Goal: Transaction & Acquisition: Purchase product/service

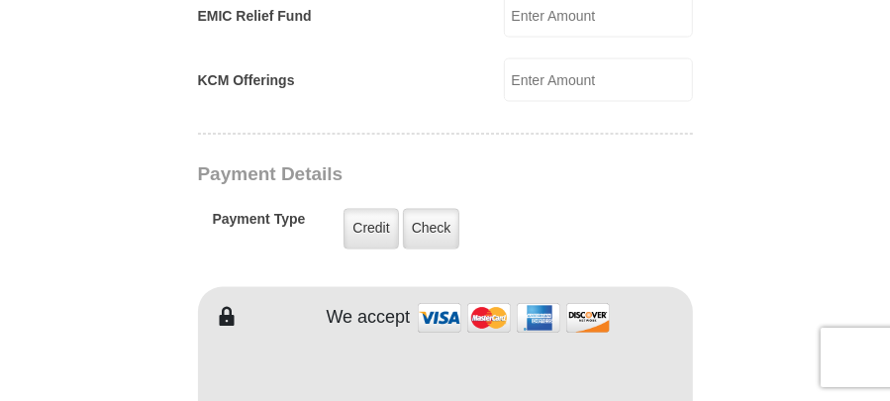
scroll to position [1484, 0]
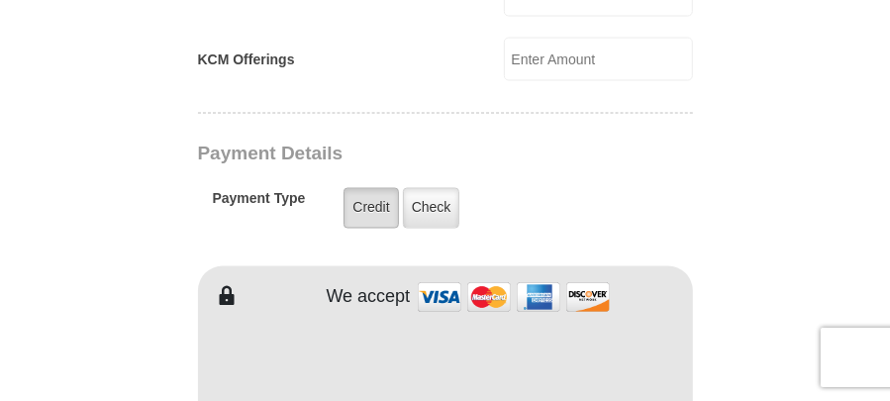
type input "96.00"
drag, startPoint x: 373, startPoint y: 168, endPoint x: 341, endPoint y: 172, distance: 31.9
click at [377, 188] on label "Credit" at bounding box center [370, 208] width 54 height 41
click at [0, 0] on input "Credit" at bounding box center [0, 0] width 0 height 0
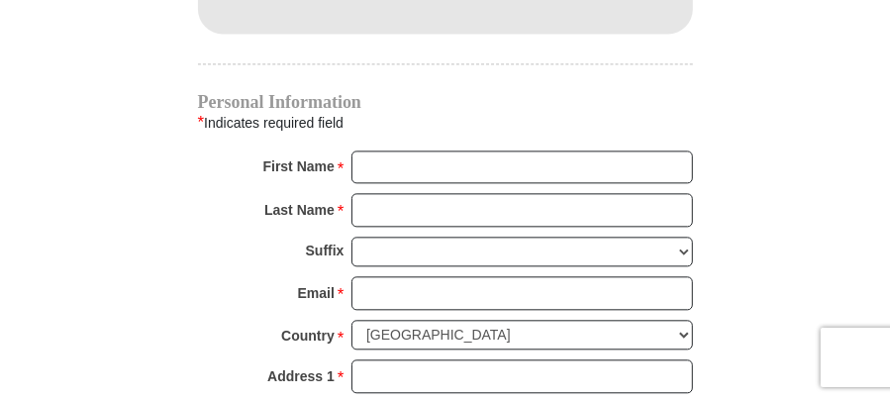
scroll to position [1979, 0]
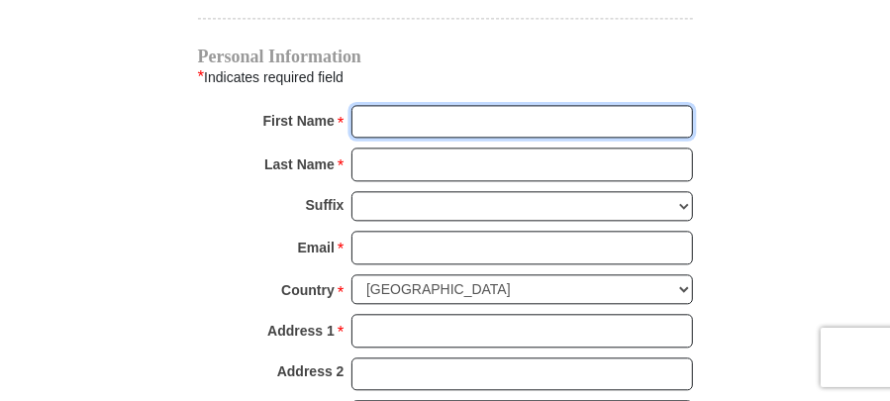
click at [411, 105] on input "First Name *" at bounding box center [521, 122] width 341 height 34
type input "Carl & Sylvia"
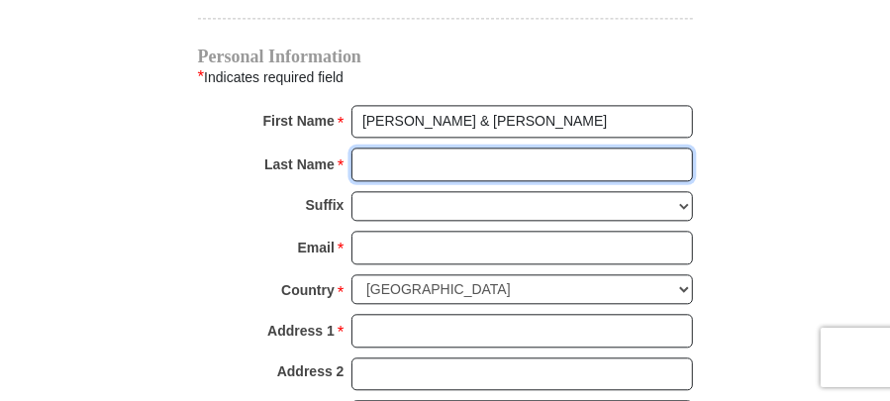
type input "Lambert"
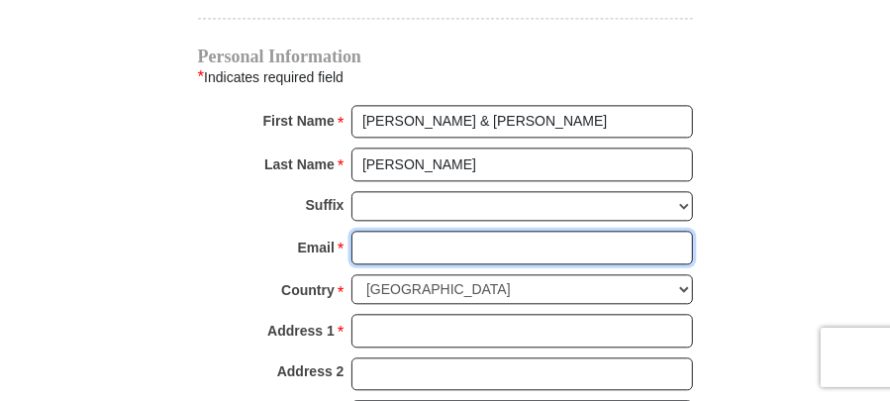
type input "syllam11@gmail.com"
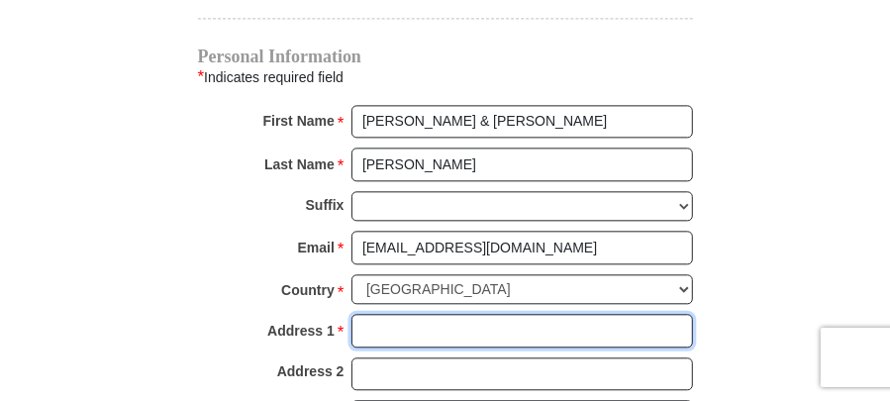
type input "6082 Hannan Trace Rd."
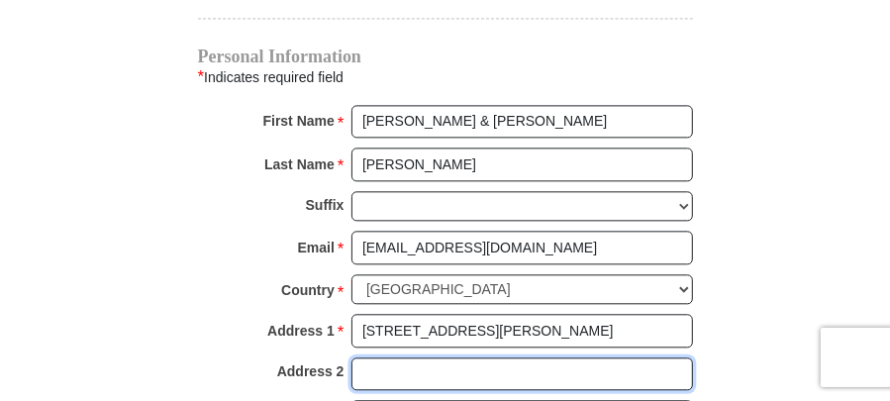
type input "6082 Hannan Trace Rd."
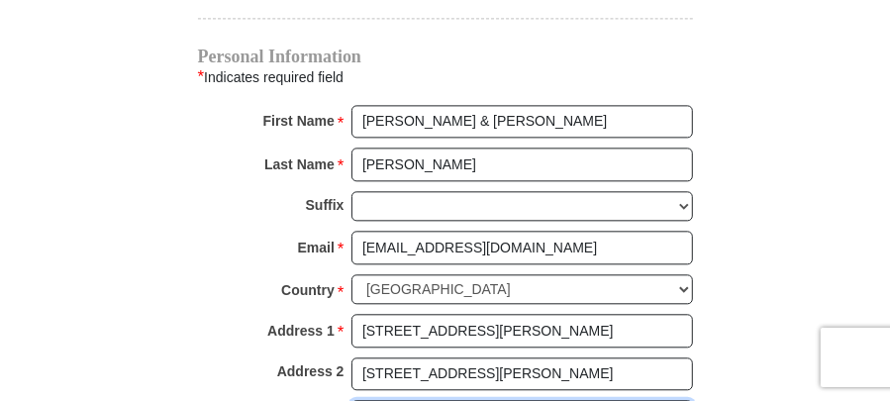
type input "Patriot"
select select "OH"
type input "45658"
type input "7402566490"
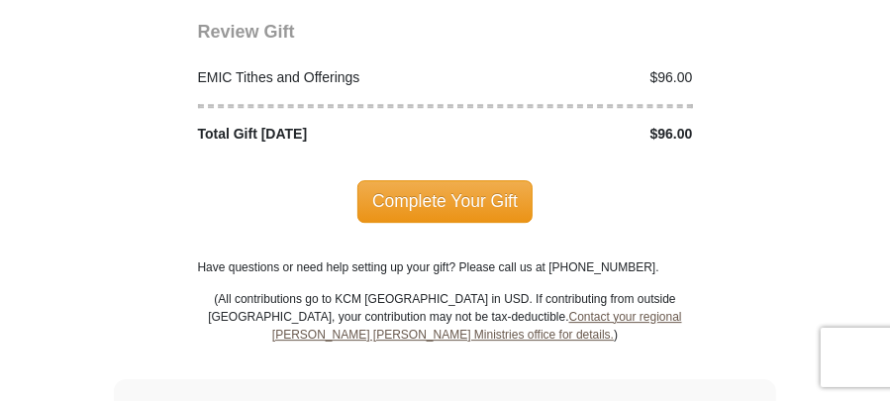
scroll to position [2573, 0]
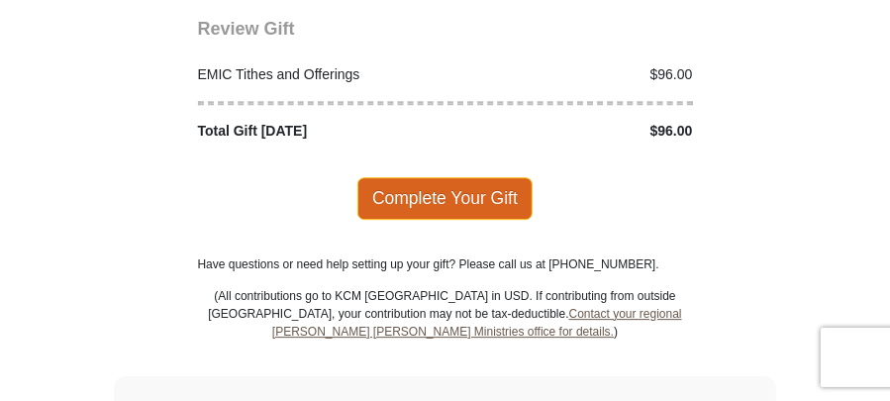
click at [417, 177] on span "Complete Your Gift" at bounding box center [444, 198] width 175 height 42
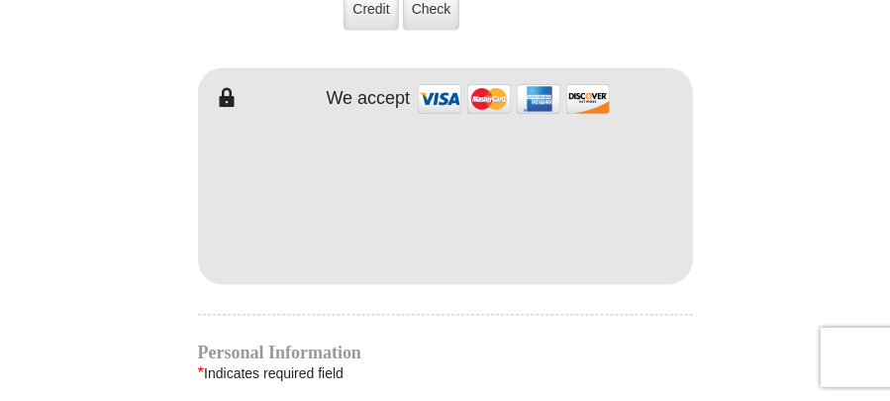
scroll to position [1775, 0]
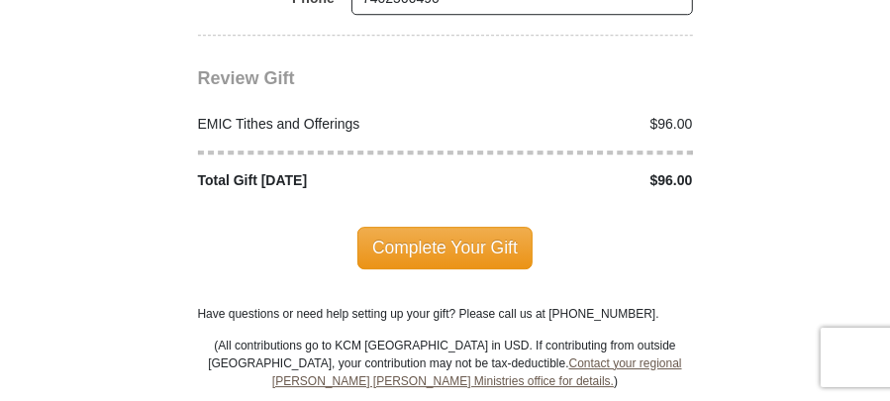
scroll to position [2666, 0]
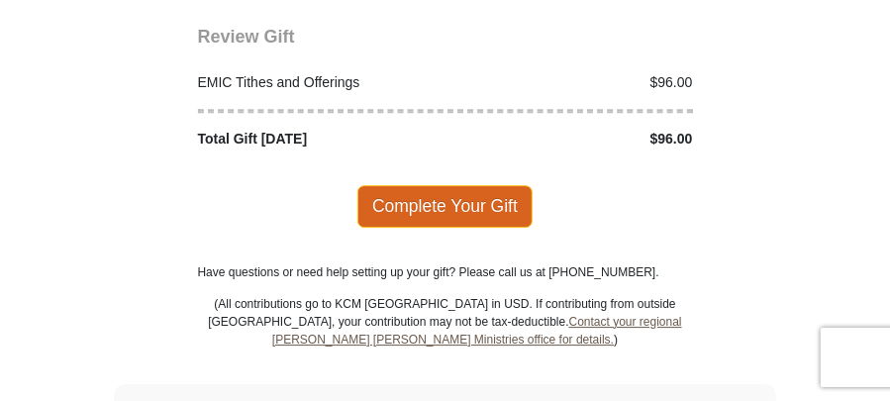
click at [433, 185] on span "Complete Your Gift" at bounding box center [444, 206] width 175 height 42
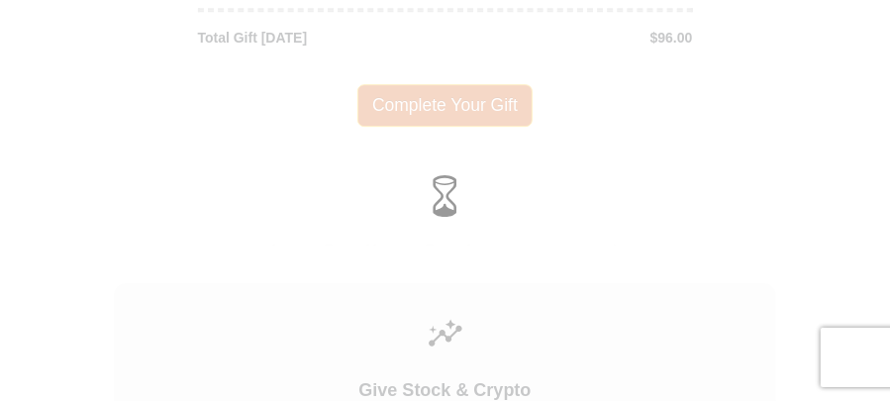
scroll to position [2566, 0]
